Goal: Information Seeking & Learning: Learn about a topic

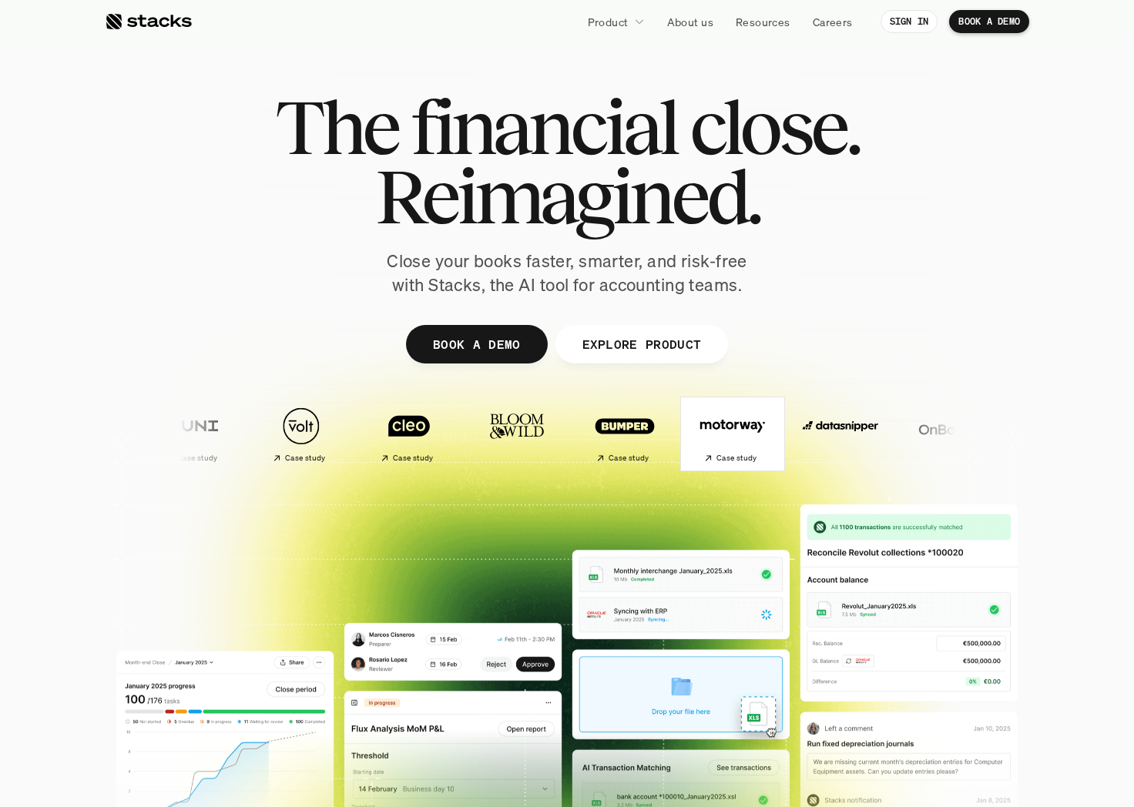
click at [686, 439] on img at bounding box center [731, 426] width 91 height 64
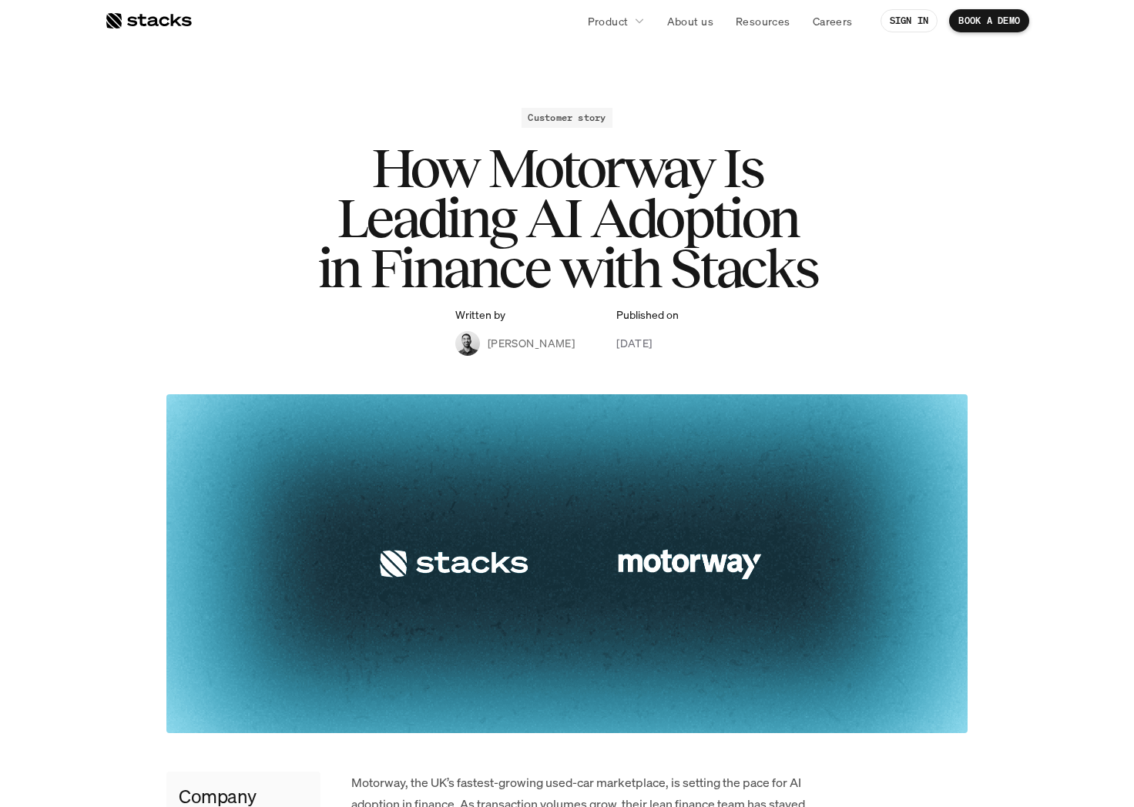
scroll to position [13, 0]
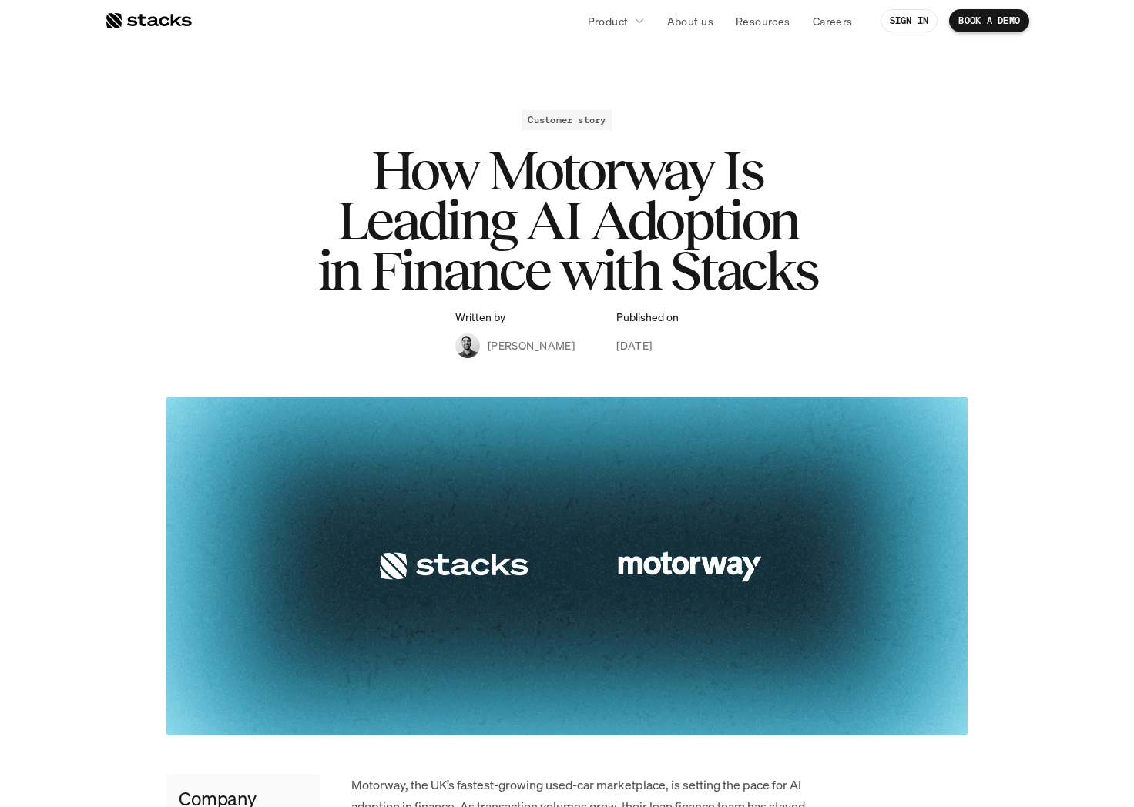
click at [125, 20] on div at bounding box center [148, 21] width 87 height 18
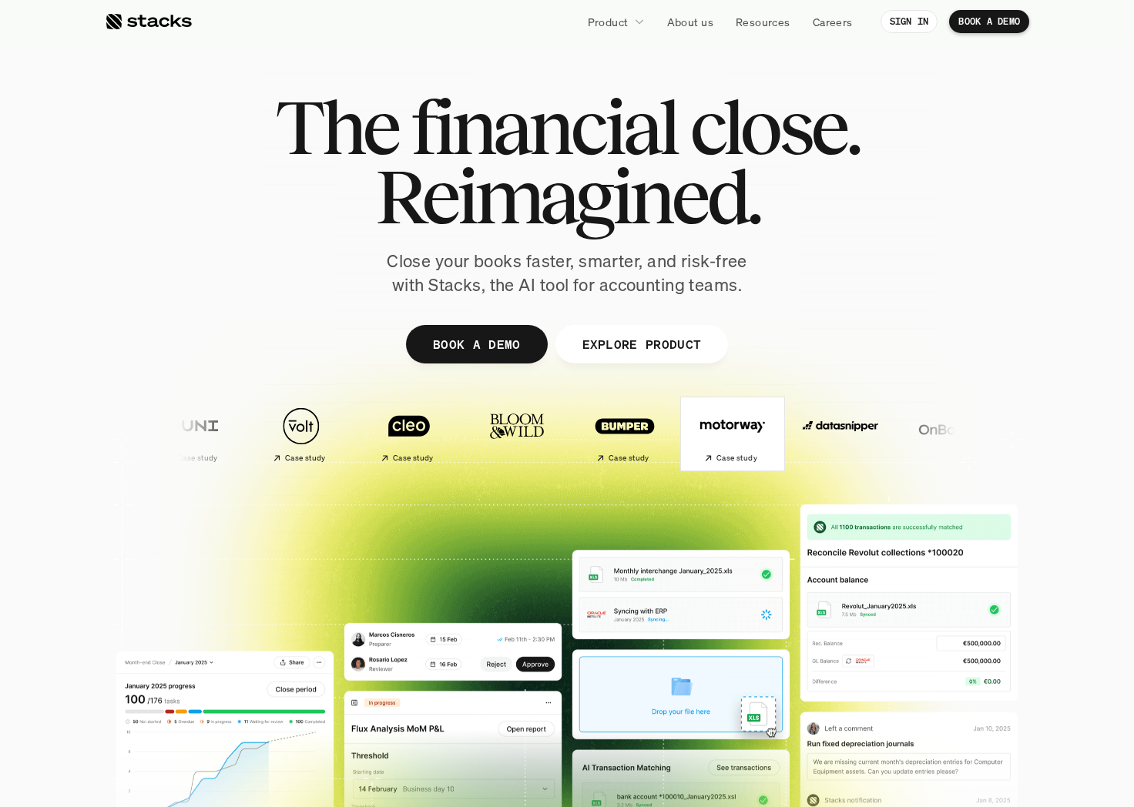
click at [686, 427] on img at bounding box center [731, 426] width 91 height 64
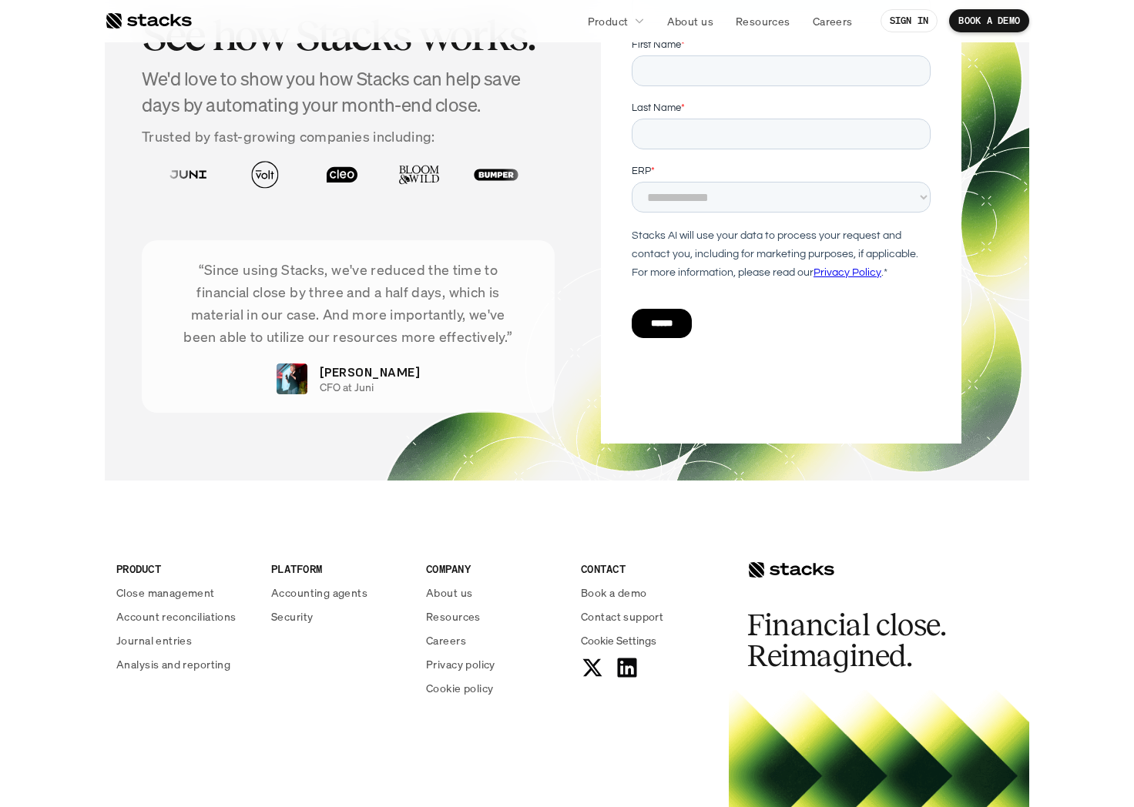
scroll to position [2824, 0]
